Goal: Task Accomplishment & Management: Use online tool/utility

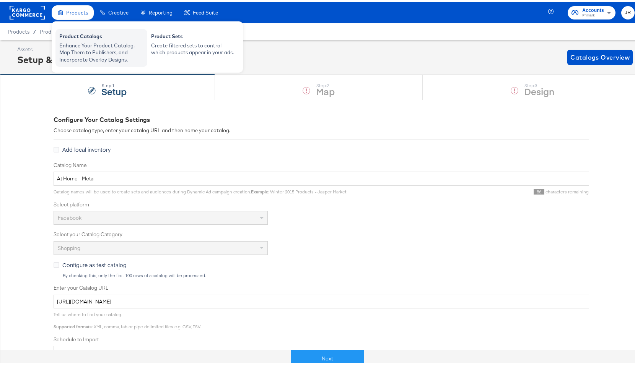
click at [91, 39] on div "Product Catalogs" at bounding box center [101, 35] width 84 height 9
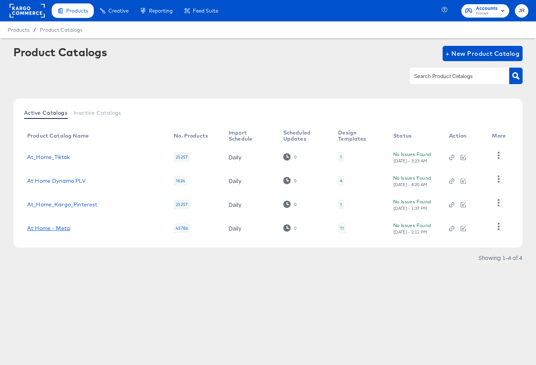
click at [61, 227] on link "At Home - Meta" at bounding box center [48, 228] width 43 height 6
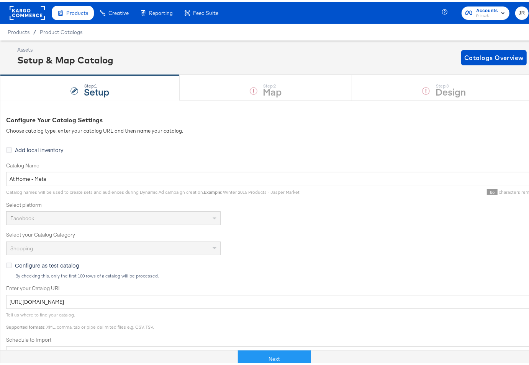
drag, startPoint x: 278, startPoint y: 358, endPoint x: 283, endPoint y: 302, distance: 56.5
click at [278, 358] on button "Next" at bounding box center [274, 357] width 73 height 17
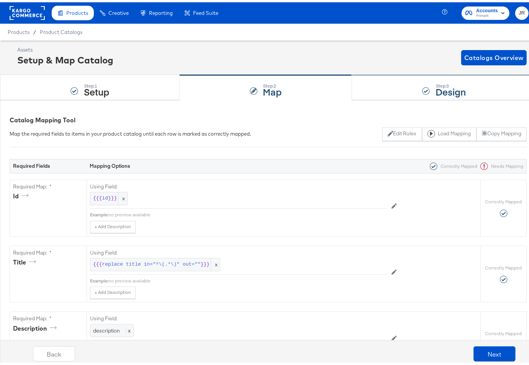
click at [400, 90] on div "Step: 3 Design" at bounding box center [444, 85] width 184 height 25
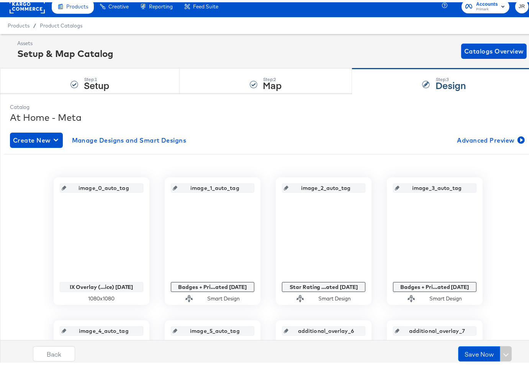
scroll to position [75, 0]
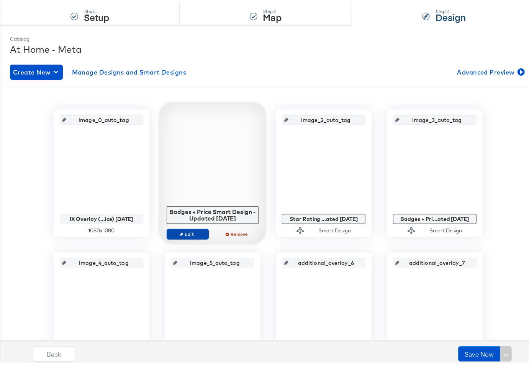
click at [197, 228] on button "Edit" at bounding box center [187, 232] width 42 height 11
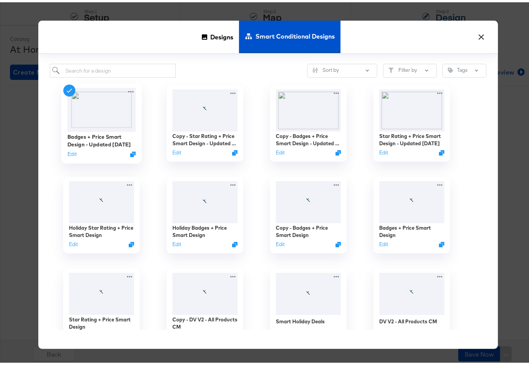
click at [73, 153] on div "Edit" at bounding box center [101, 151] width 69 height 7
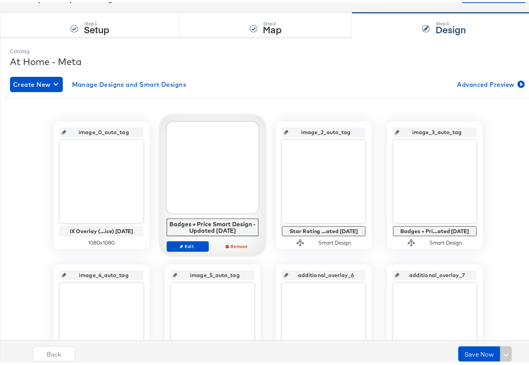
scroll to position [63, 0]
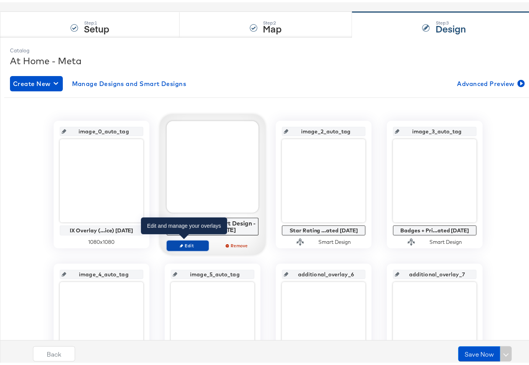
click at [184, 242] on span "Edit" at bounding box center [187, 244] width 35 height 6
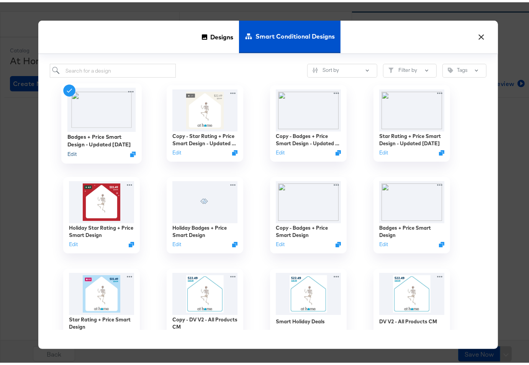
click at [72, 155] on button "Edit" at bounding box center [71, 151] width 9 height 7
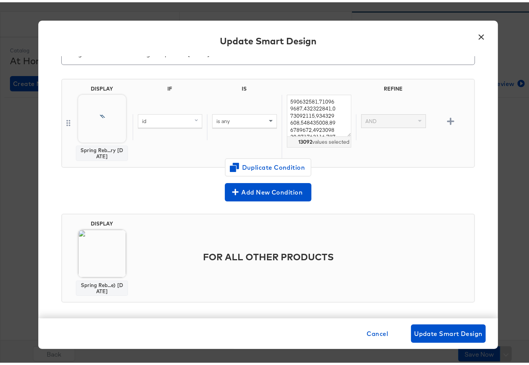
scroll to position [42, 0]
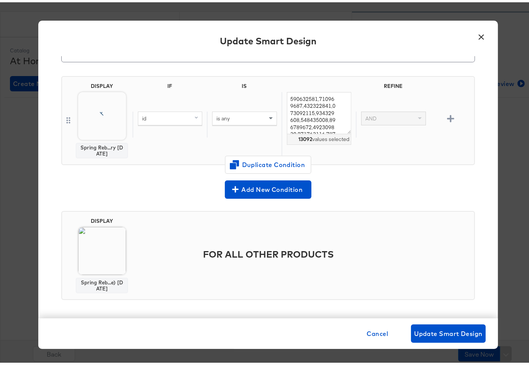
click at [478, 28] on button "×" at bounding box center [481, 33] width 14 height 14
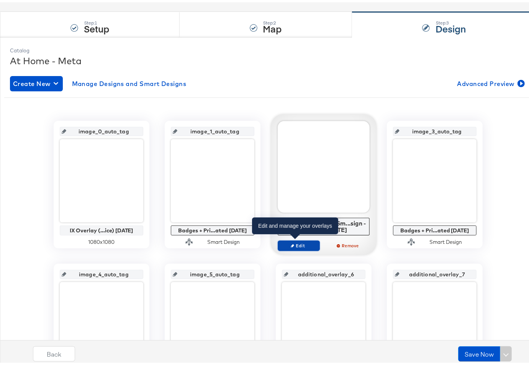
click at [300, 244] on span "Edit" at bounding box center [298, 244] width 35 height 6
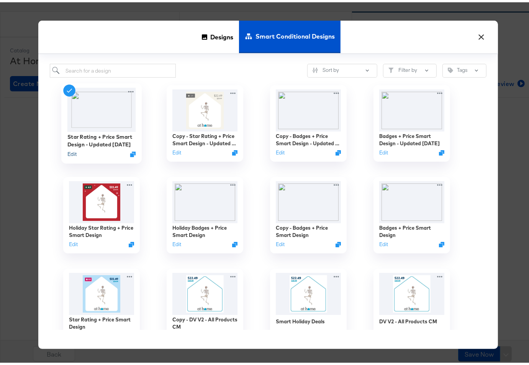
click at [71, 151] on button "Edit" at bounding box center [71, 151] width 9 height 7
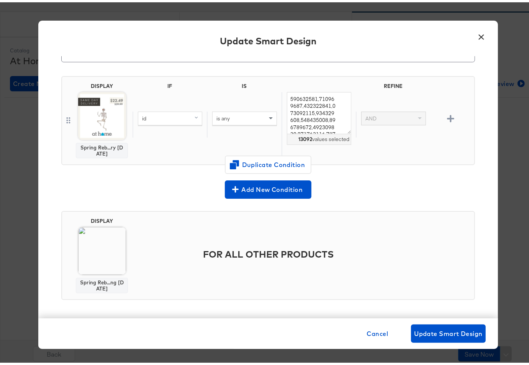
click at [480, 34] on button "×" at bounding box center [481, 33] width 14 height 14
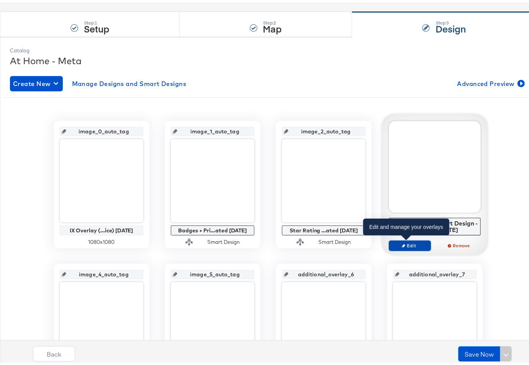
click at [415, 241] on span "Edit" at bounding box center [409, 244] width 35 height 6
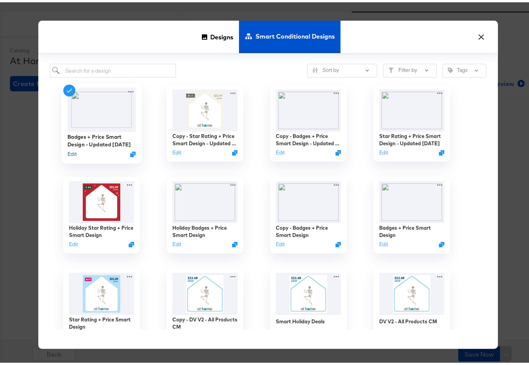
click at [72, 154] on button "Edit" at bounding box center [71, 151] width 9 height 7
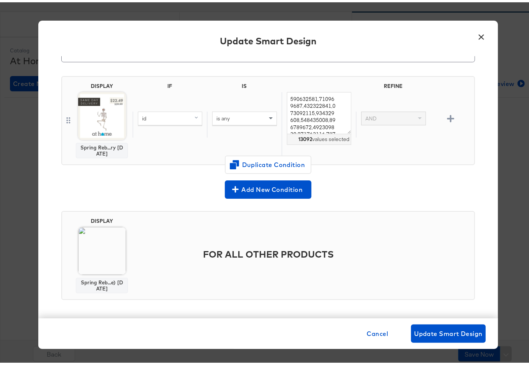
click at [474, 32] on button "×" at bounding box center [481, 33] width 14 height 14
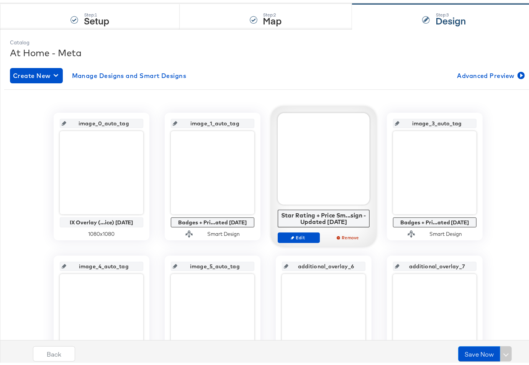
scroll to position [202, 0]
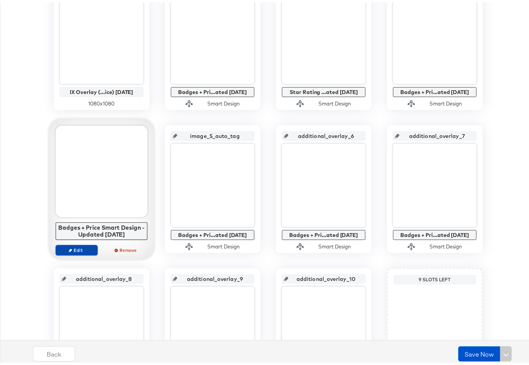
click at [69, 246] on span "Edit" at bounding box center [76, 248] width 35 height 6
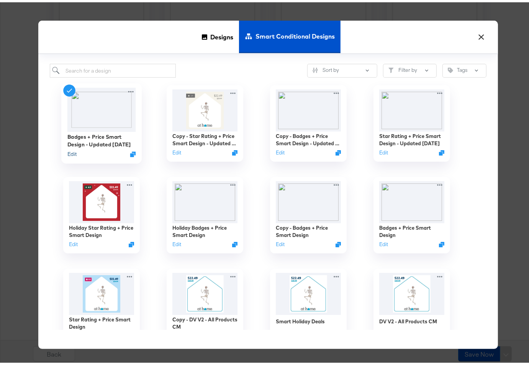
click at [69, 153] on button "Edit" at bounding box center [71, 151] width 9 height 7
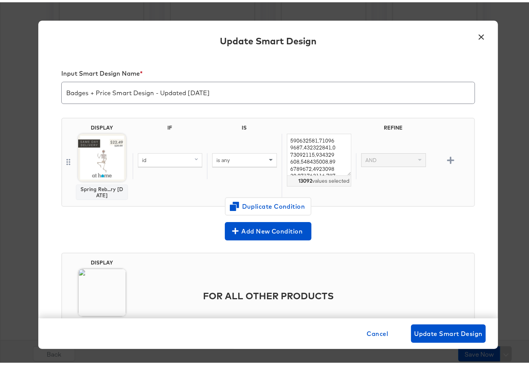
scroll to position [0, 0]
click at [478, 34] on button "×" at bounding box center [481, 33] width 14 height 14
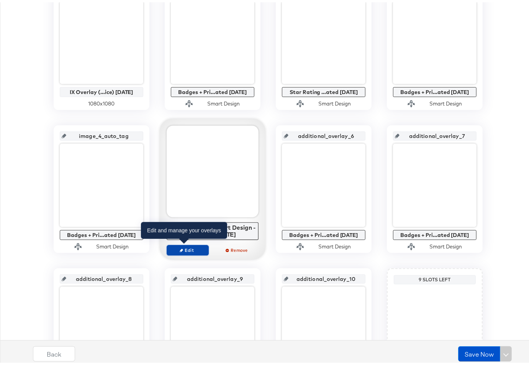
click at [182, 248] on span "Edit" at bounding box center [187, 248] width 35 height 6
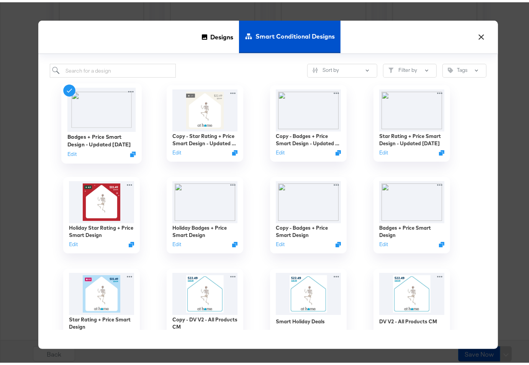
click at [74, 152] on div "Edit" at bounding box center [101, 151] width 69 height 7
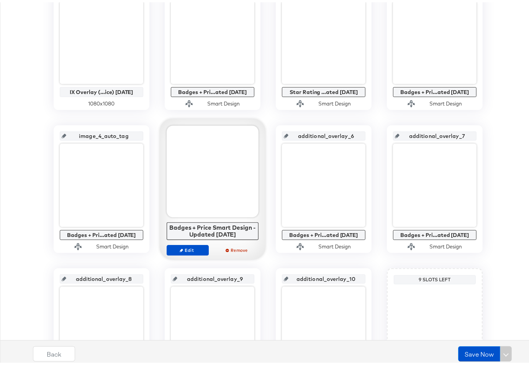
click at [193, 253] on div "Edit Remove" at bounding box center [212, 251] width 92 height 17
click at [189, 246] on span "Edit" at bounding box center [187, 248] width 35 height 6
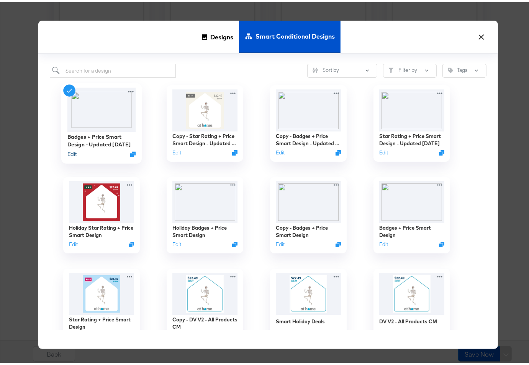
click at [69, 154] on button "Edit" at bounding box center [71, 151] width 9 height 7
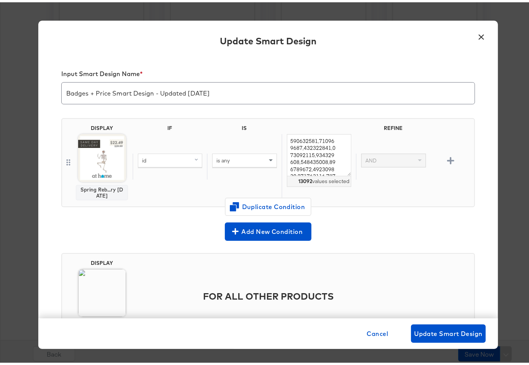
click at [476, 33] on button "×" at bounding box center [481, 33] width 14 height 14
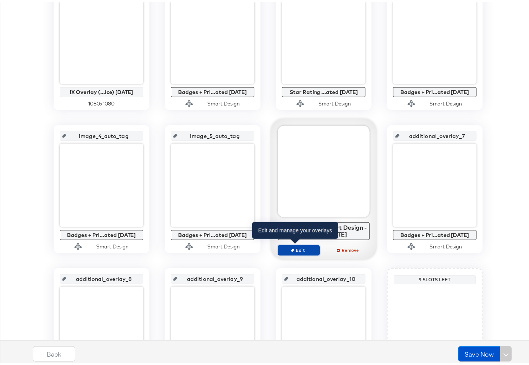
click at [299, 249] on span "Edit" at bounding box center [298, 248] width 35 height 6
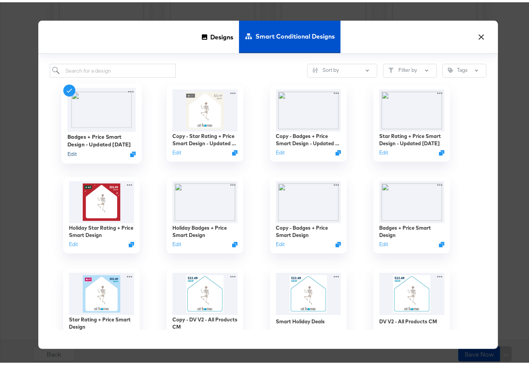
click at [67, 152] on button "Edit" at bounding box center [71, 151] width 9 height 7
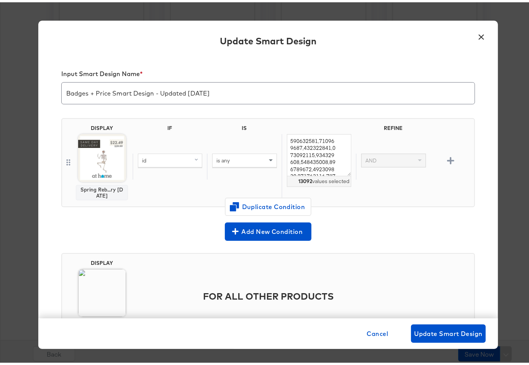
click at [484, 32] on div "Update Smart Design" at bounding box center [267, 40] width 459 height 28
click at [479, 33] on button "×" at bounding box center [481, 33] width 14 height 14
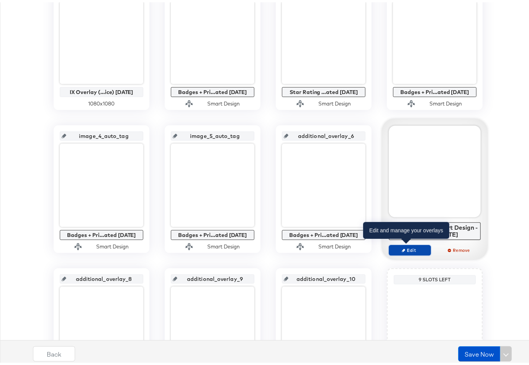
click at [405, 248] on span "Edit" at bounding box center [409, 248] width 35 height 6
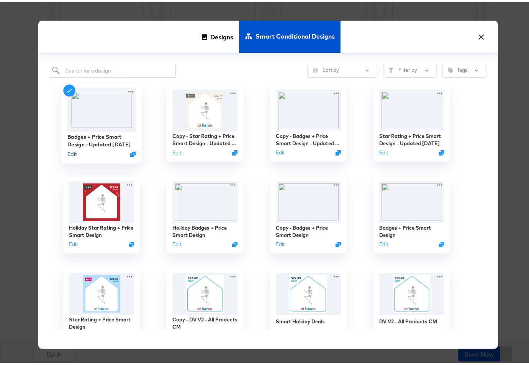
click at [72, 153] on button "Edit" at bounding box center [71, 151] width 9 height 7
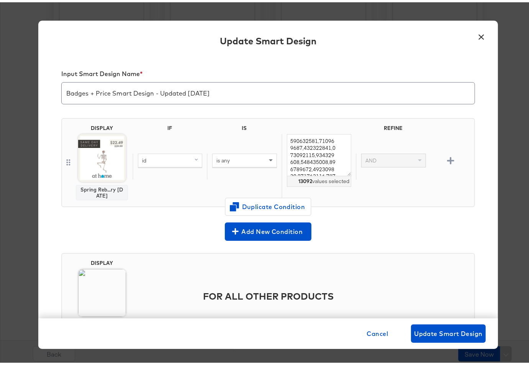
click at [474, 32] on button "×" at bounding box center [481, 33] width 14 height 14
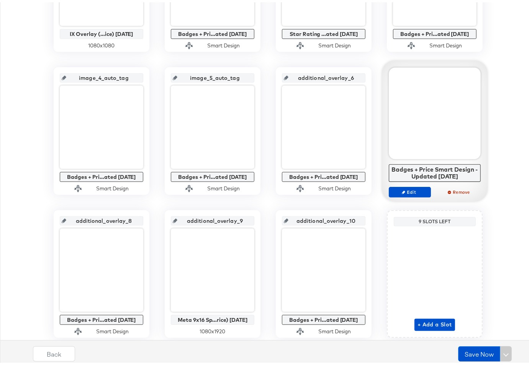
scroll to position [285, 0]
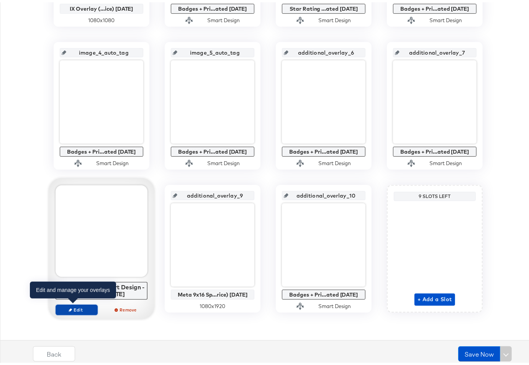
click at [72, 310] on button "Edit" at bounding box center [76, 308] width 42 height 11
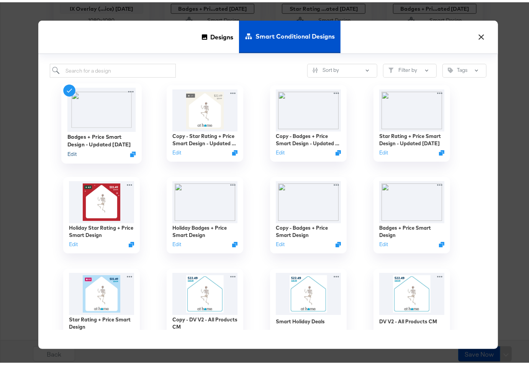
click at [67, 152] on button "Edit" at bounding box center [71, 151] width 9 height 7
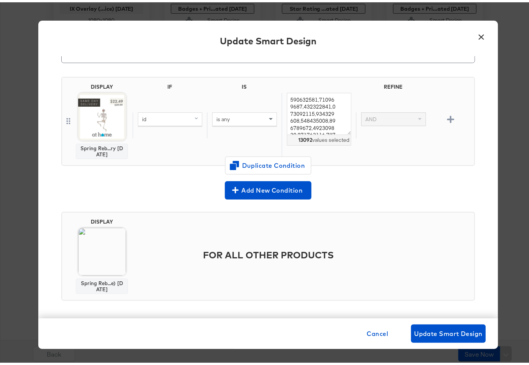
scroll to position [42, 0]
click at [482, 32] on button "×" at bounding box center [481, 33] width 14 height 14
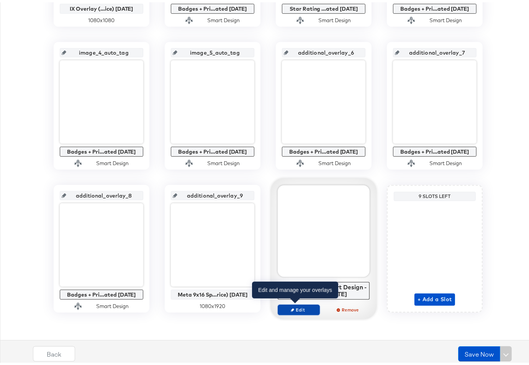
click at [296, 309] on span "Edit" at bounding box center [298, 308] width 35 height 6
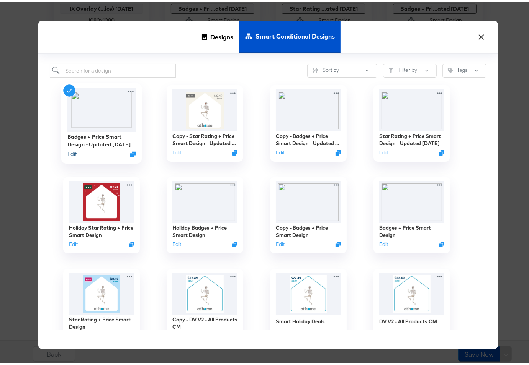
click at [71, 154] on button "Edit" at bounding box center [71, 151] width 9 height 7
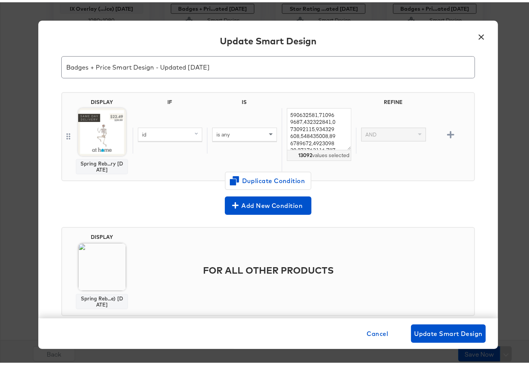
scroll to position [0, 0]
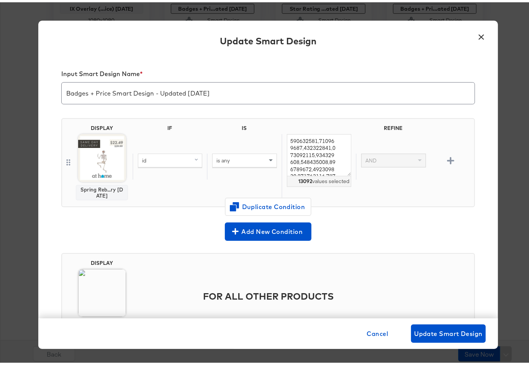
click at [478, 36] on button "×" at bounding box center [481, 33] width 14 height 14
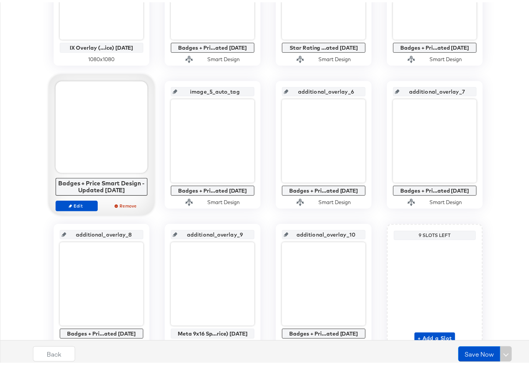
scroll to position [285, 0]
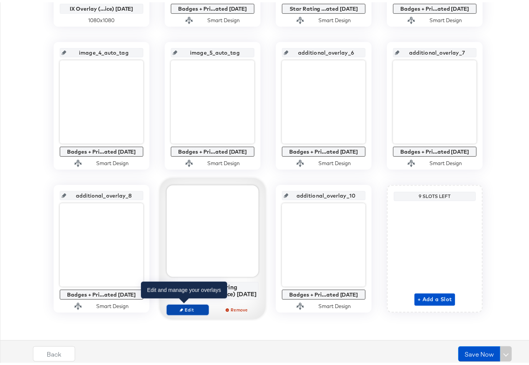
click at [196, 310] on span "Edit" at bounding box center [187, 308] width 35 height 6
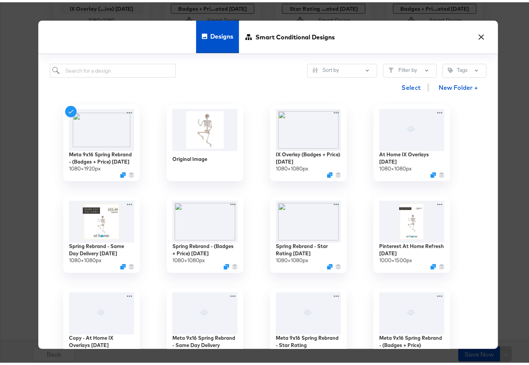
click at [480, 28] on button "×" at bounding box center [481, 33] width 14 height 14
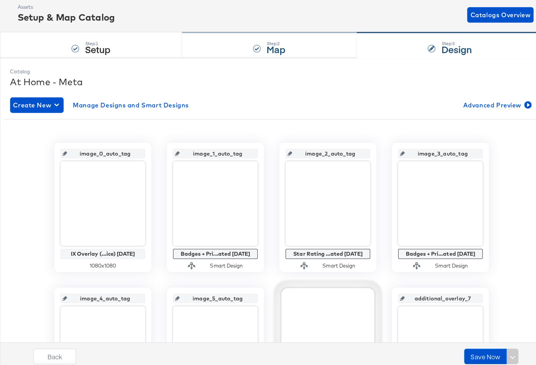
scroll to position [0, 0]
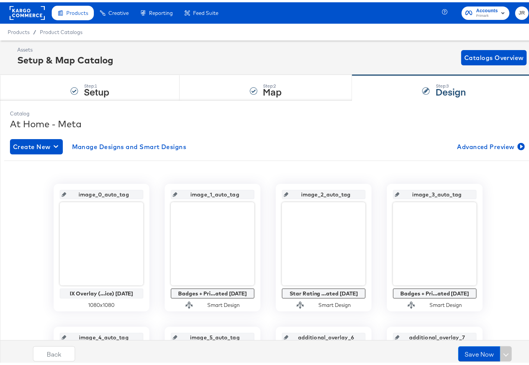
click at [0, 0] on div "Product Catalogs" at bounding box center [0, 0] width 0 height 0
